Goal: Ask a question

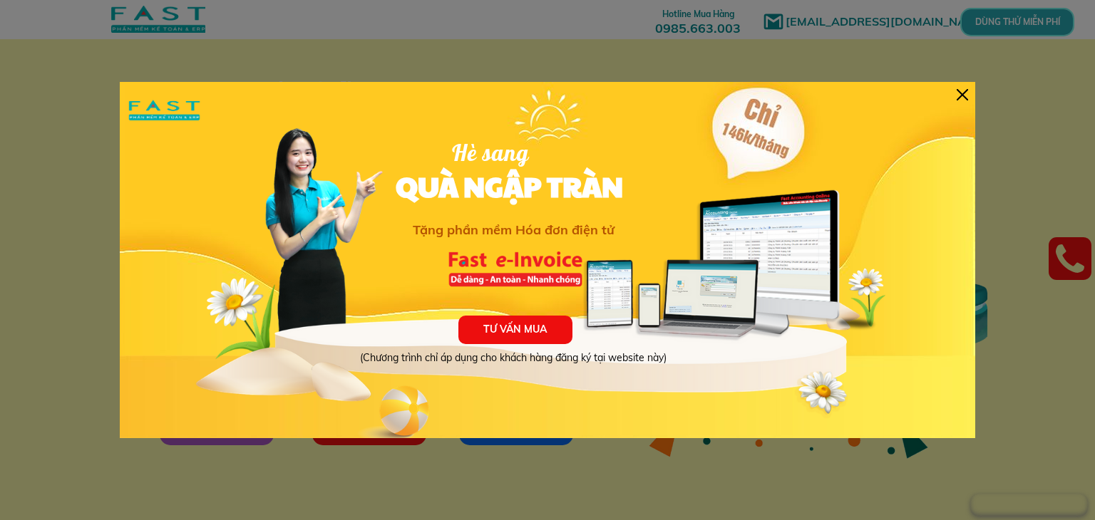
click at [959, 89] on div at bounding box center [961, 94] width 11 height 11
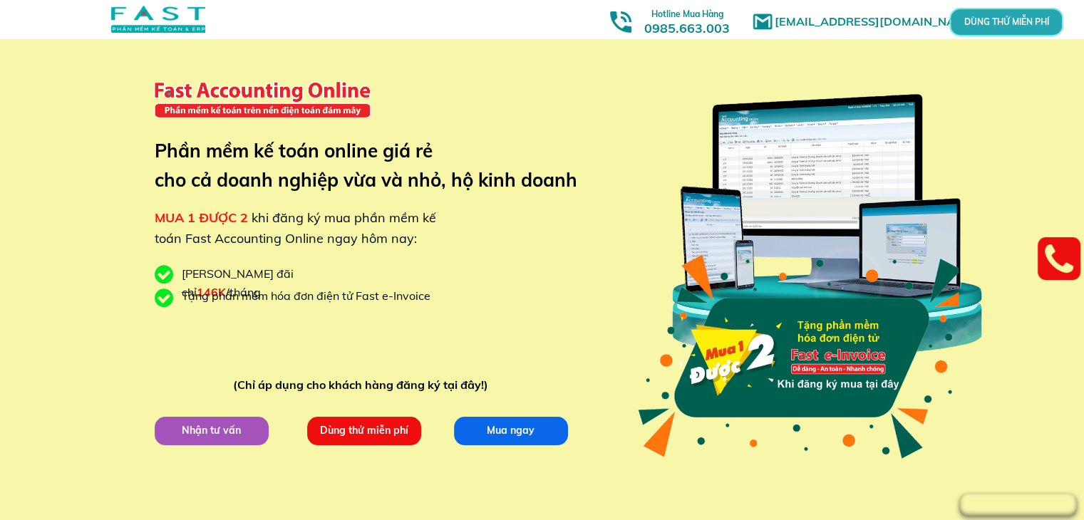
click at [314, 189] on h3 "Phần mềm kế toán online giá rẻ cho cả doanh nghiệp vừa và nhỏ, hộ kinh doanh" at bounding box center [377, 165] width 444 height 59
drag, startPoint x: 438, startPoint y: 180, endPoint x: 430, endPoint y: 180, distance: 7.2
click at [438, 180] on h3 "Phần mềm kế toán online giá rẻ cho cả doanh nghiệp vừa và nhỏ, hộ kinh doanh" at bounding box center [377, 165] width 444 height 59
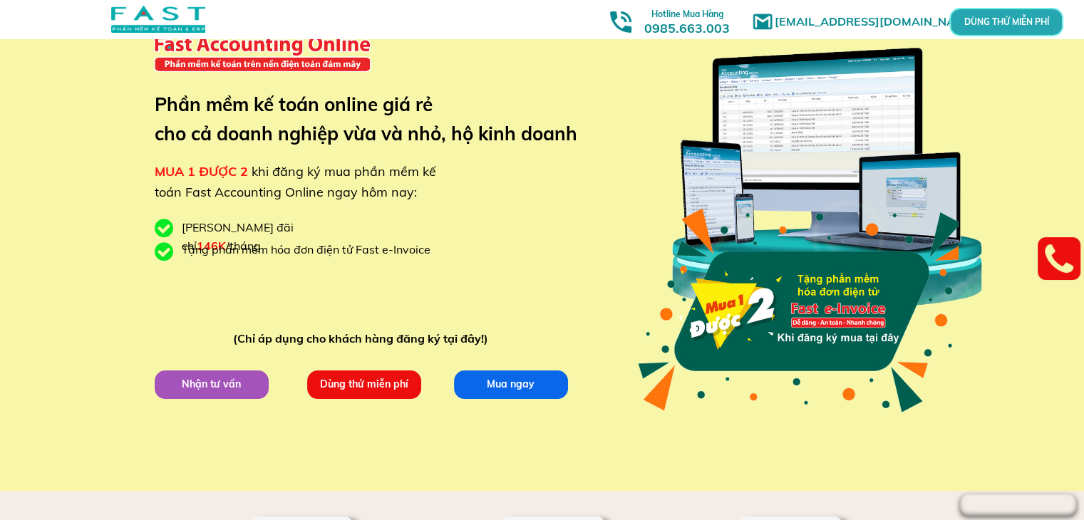
scroll to position [71, 0]
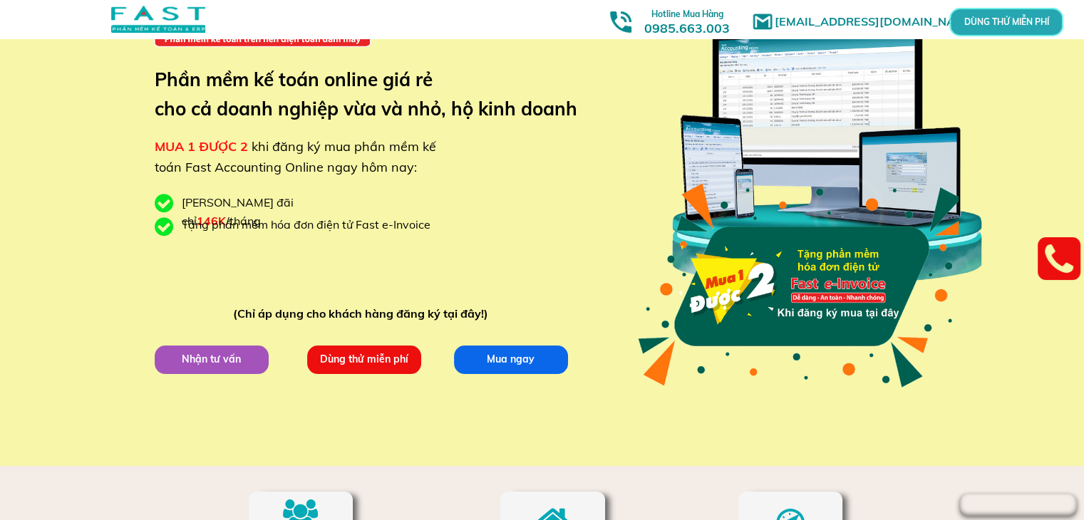
click at [238, 232] on div "Tặng phần mềm hóa đơn điện tử Fast e-Invoice" at bounding box center [311, 225] width 259 height 19
click at [314, 227] on div "Tặng phần mềm hóa đơn điện tử Fast e-Invoice" at bounding box center [311, 225] width 259 height 19
click at [324, 226] on div "Tặng phần mềm hóa đơn điện tử Fast e-Invoice" at bounding box center [311, 225] width 259 height 19
click at [339, 226] on div "Tặng phần mềm hóa đơn điện tử Fast e-Invoice" at bounding box center [311, 225] width 259 height 19
click at [372, 227] on div "Tặng phần mềm hóa đơn điện tử Fast e-Invoice" at bounding box center [311, 225] width 259 height 19
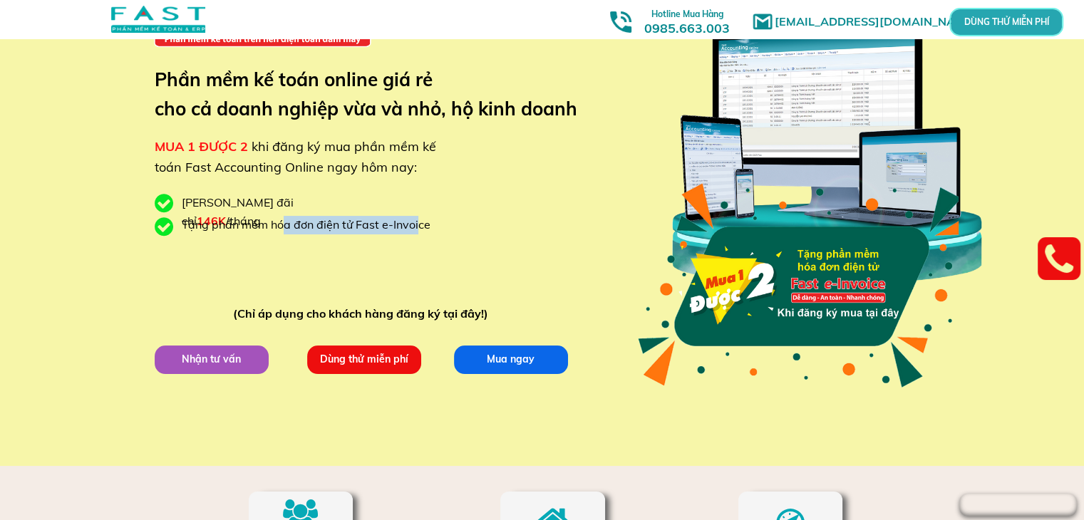
drag, startPoint x: 420, startPoint y: 229, endPoint x: 247, endPoint y: 237, distance: 173.4
click at [247, 237] on div "[EMAIL_ADDRESS][DOMAIN_NAME] MUA 1 ĐƯỢC 2 khi đăng ký mua phần mềm kế toán Fast…" at bounding box center [542, 197] width 684 height 537
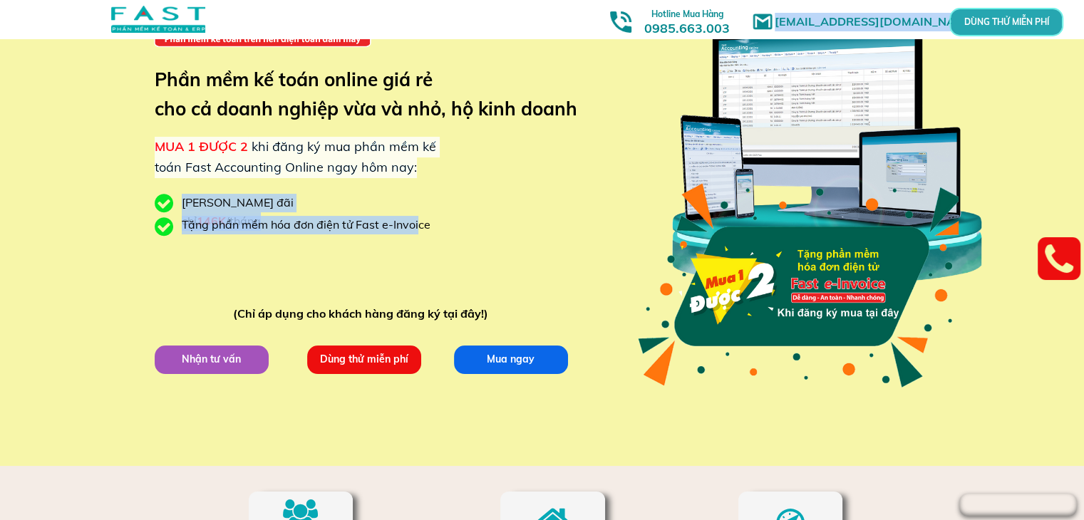
click at [242, 229] on div "Tặng phần mềm hóa đơn điện tử Fast e-Invoice" at bounding box center [311, 225] width 259 height 19
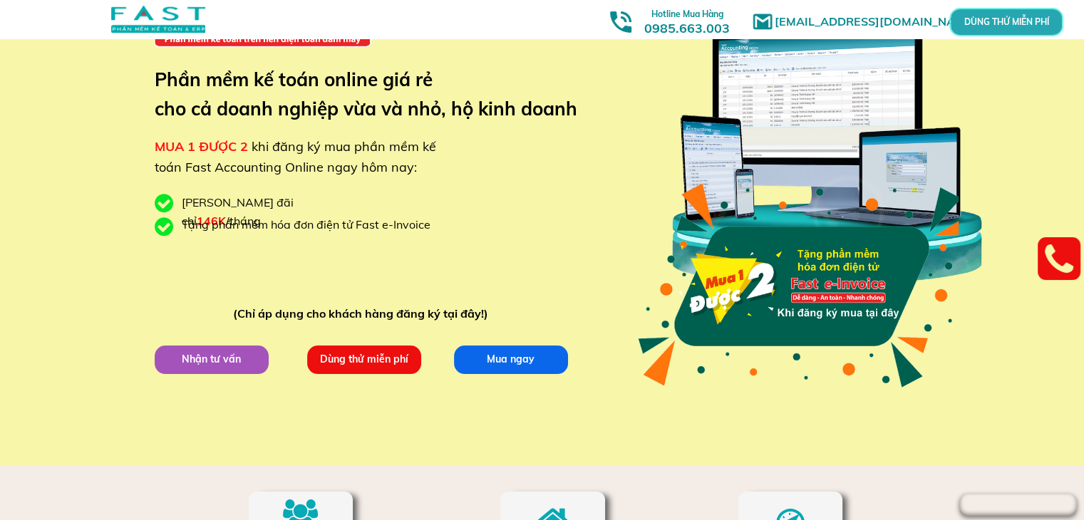
click at [368, 223] on div "Tặng phần mềm hóa đơn điện tử Fast e-Invoice" at bounding box center [311, 225] width 259 height 19
click at [83, 289] on div "[EMAIL_ADDRESS][DOMAIN_NAME] MUA 1 ĐƯỢC 2 khi đăng ký mua phần mềm kế toán Fast…" at bounding box center [542, 197] width 1084 height 537
click at [57, 143] on div "[EMAIL_ADDRESS][DOMAIN_NAME] MUA 1 ĐƯỢC 2 khi đăng ký mua phần mềm kế toán Fast…" at bounding box center [542, 197] width 1084 height 537
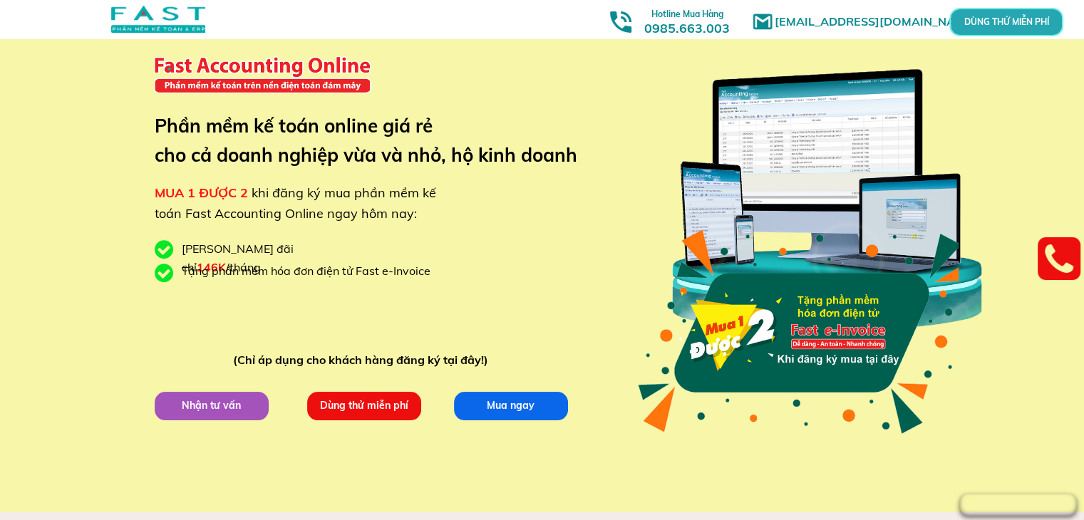
scroll to position [0, 0]
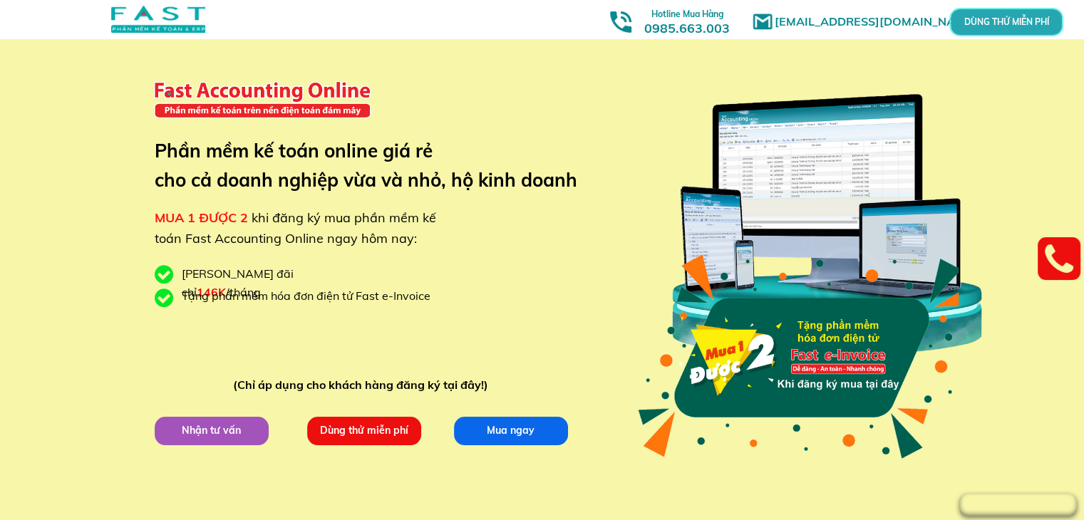
click at [514, 28] on div at bounding box center [656, 19] width 1313 height 39
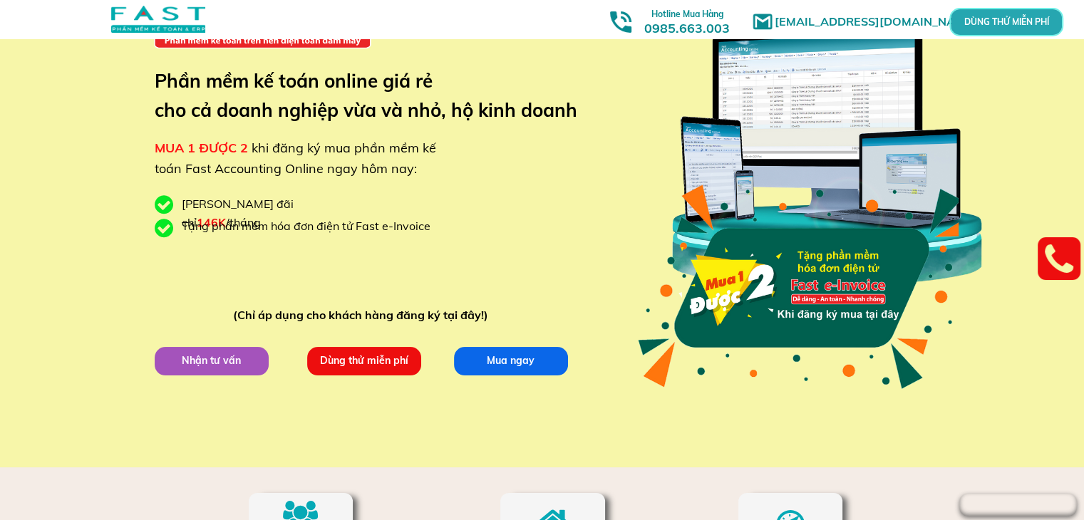
scroll to position [71, 0]
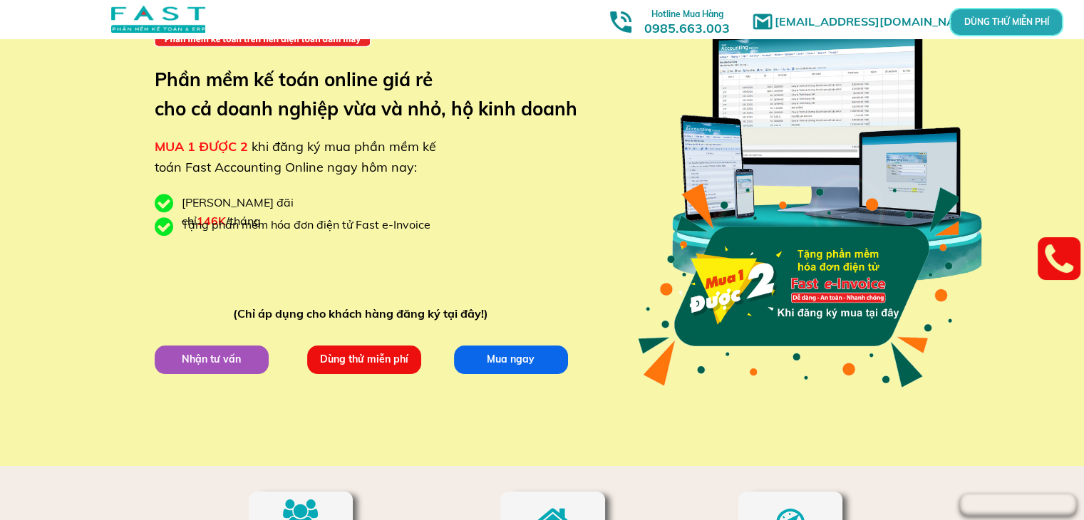
click at [223, 361] on p "Nhận tư vấn" at bounding box center [211, 359] width 115 height 29
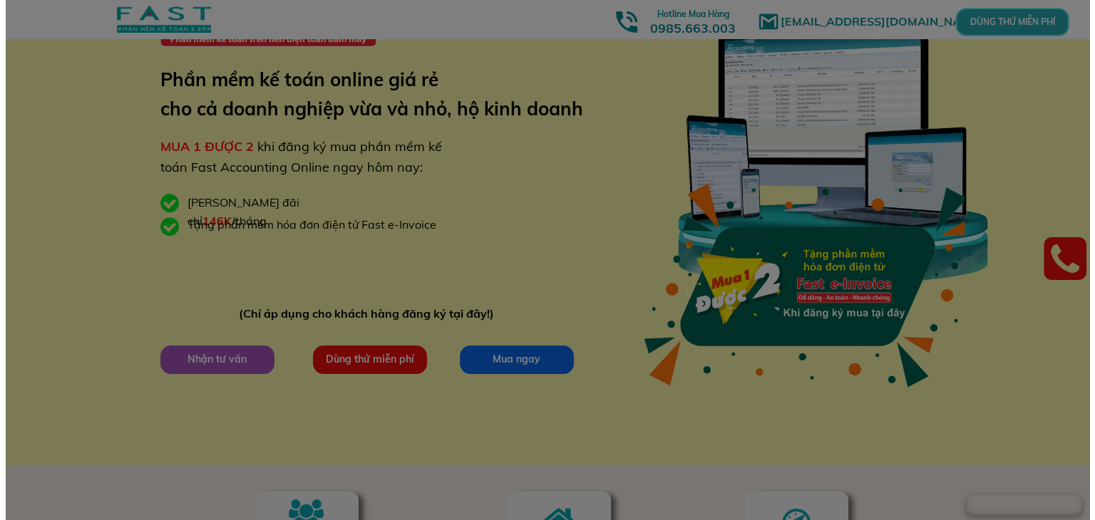
scroll to position [0, 0]
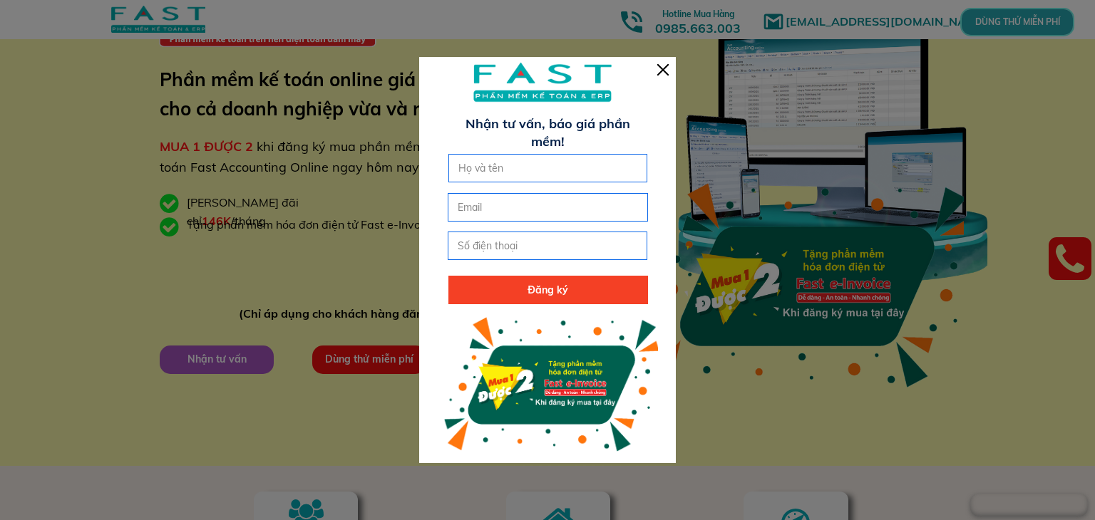
click at [525, 165] on input "text" at bounding box center [548, 168] width 187 height 27
click at [657, 64] on div at bounding box center [662, 69] width 11 height 11
